Goal: Navigation & Orientation: Find specific page/section

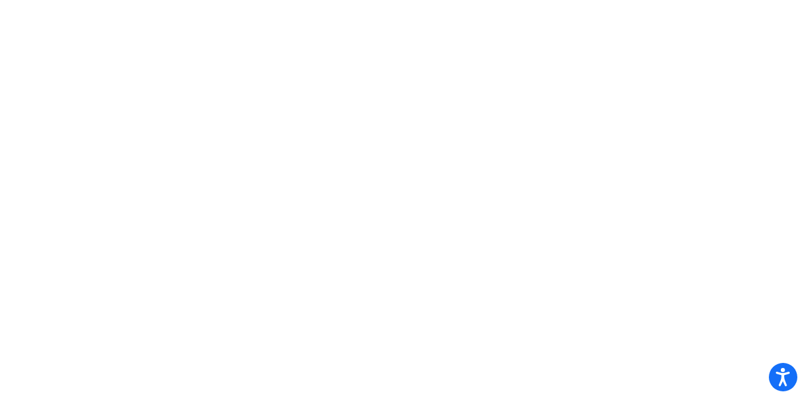
click at [224, 207] on mat-sidenav-content at bounding box center [405, 202] width 810 height 404
click at [226, 207] on mat-sidenav-content at bounding box center [405, 202] width 810 height 404
